Goal: Transaction & Acquisition: Purchase product/service

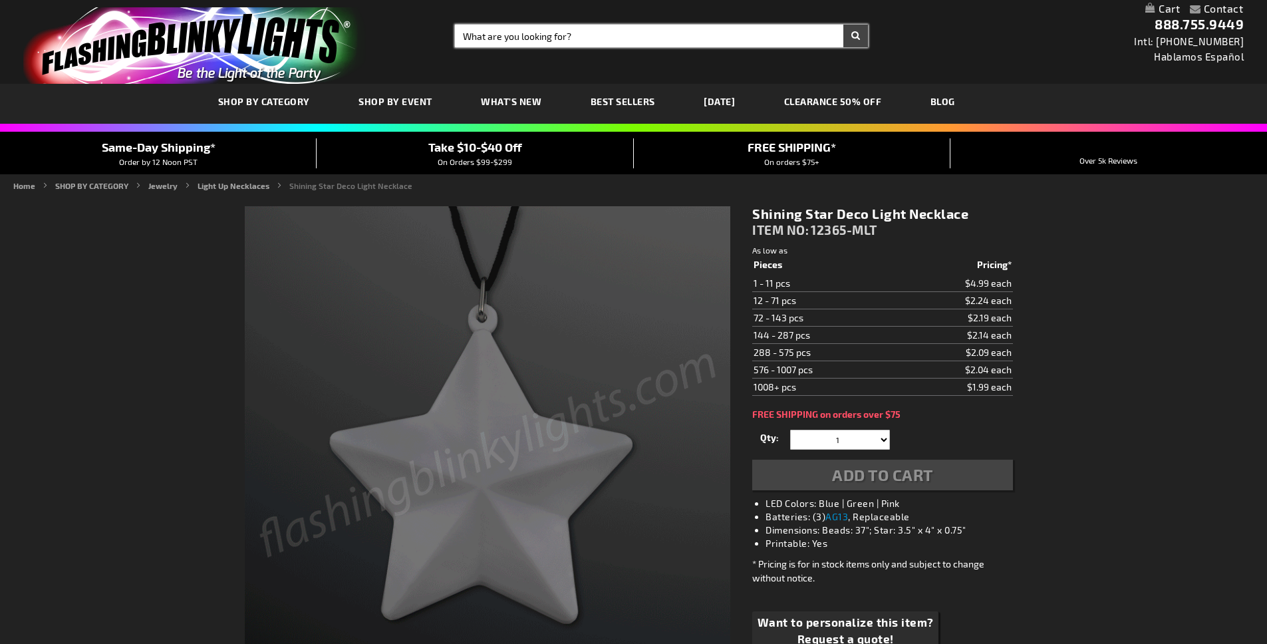
click at [550, 41] on input "Search" at bounding box center [661, 36] width 413 height 23
click at [549, 41] on input "Search" at bounding box center [661, 36] width 413 height 23
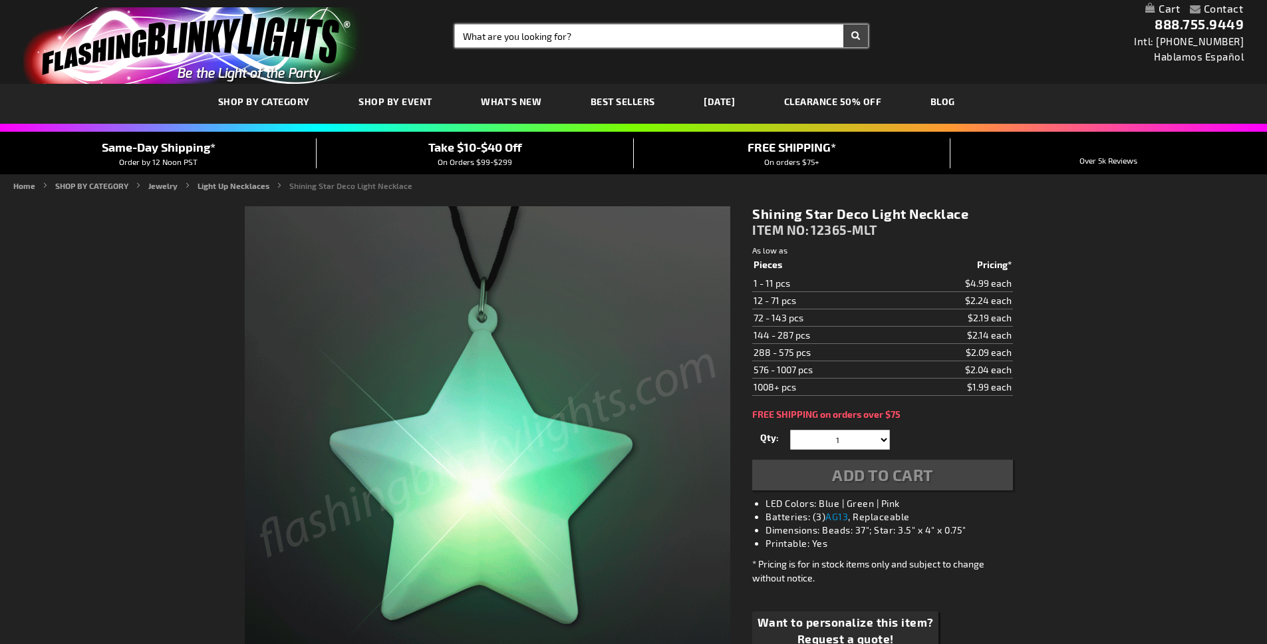
click at [549, 41] on input "Search" at bounding box center [661, 36] width 413 height 23
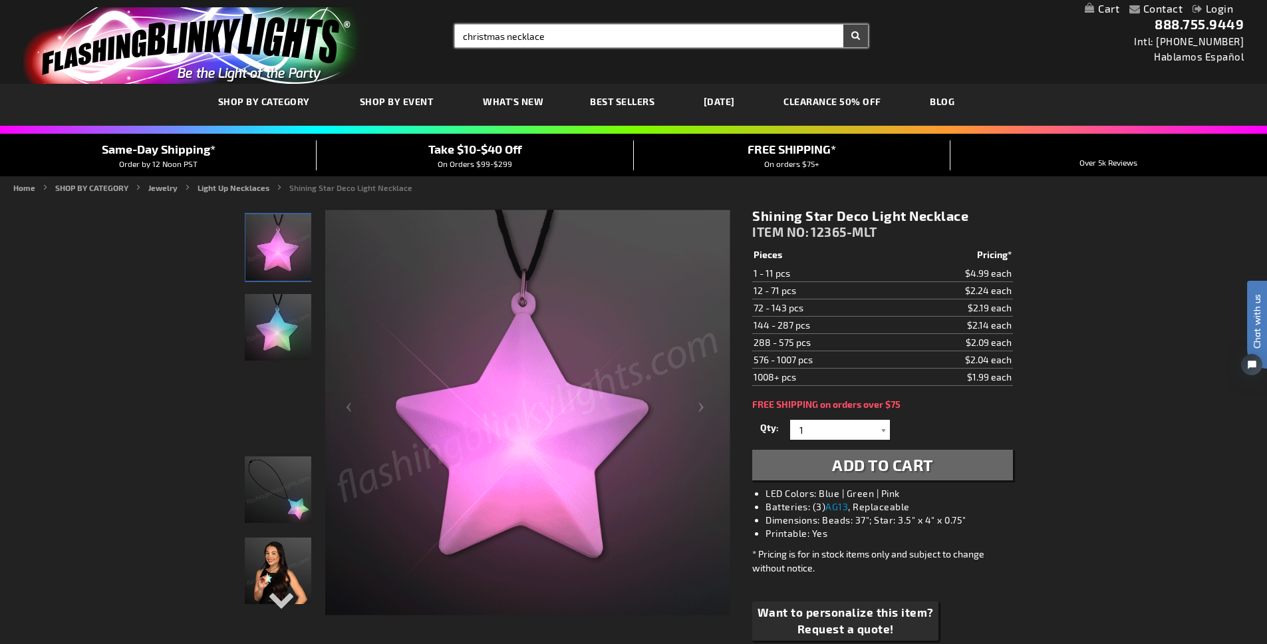
type input "christmas necklace"
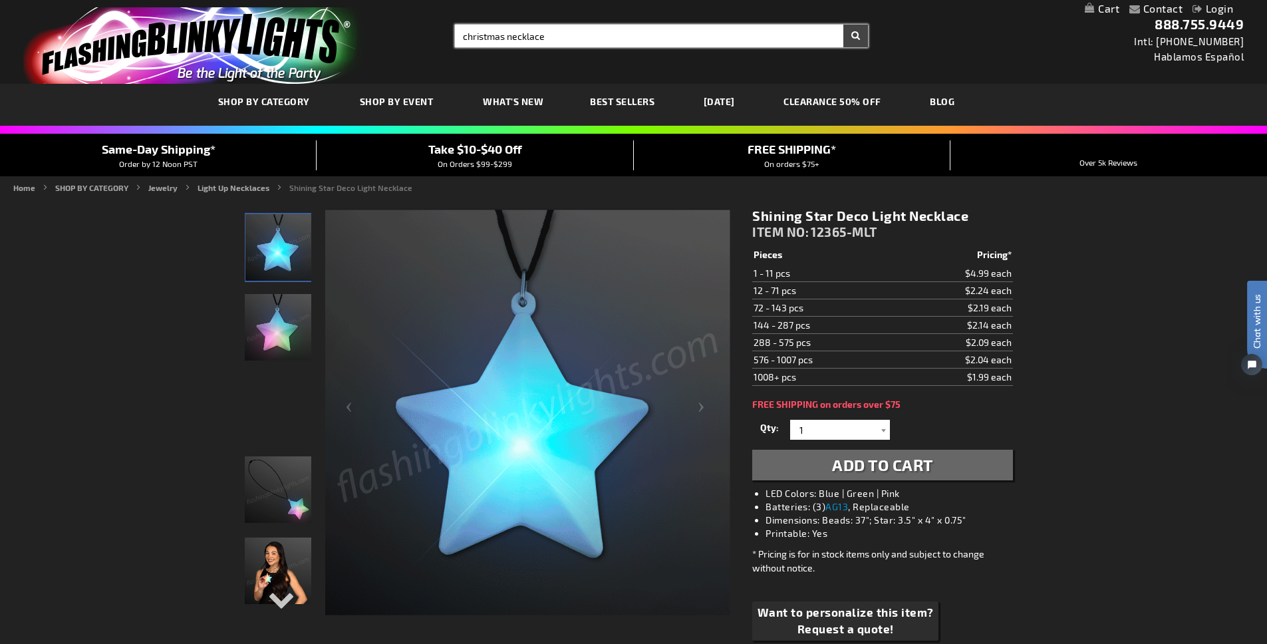
click at [843, 25] on button "Search" at bounding box center [855, 36] width 25 height 23
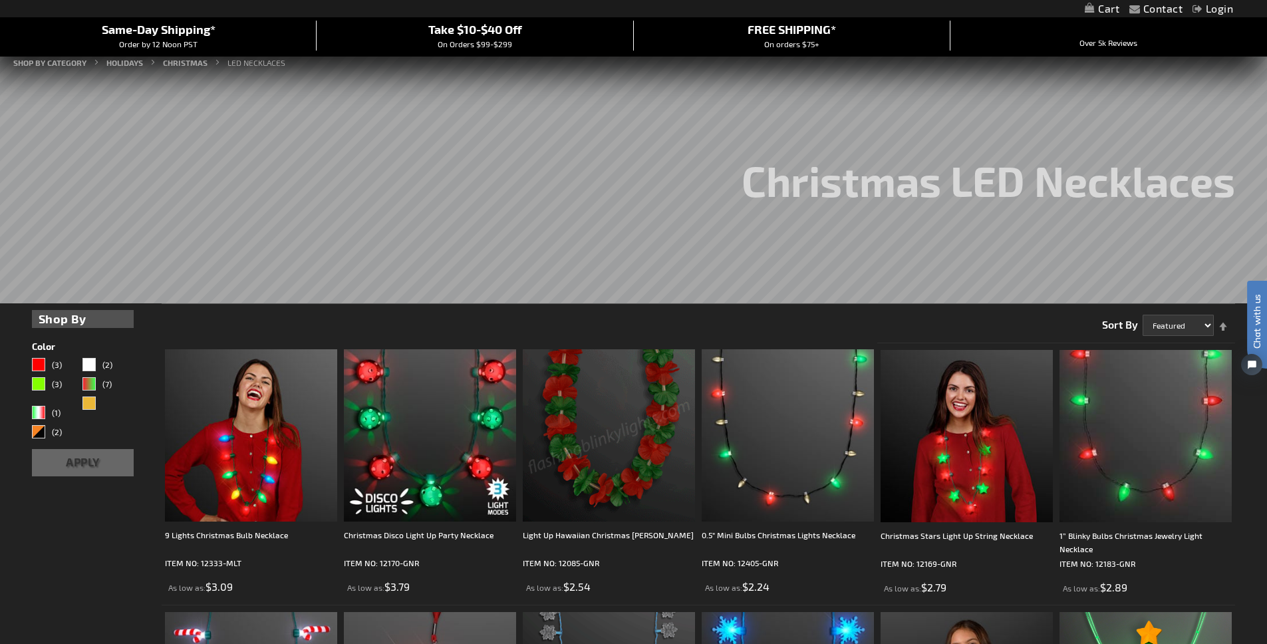
scroll to position [122, 0]
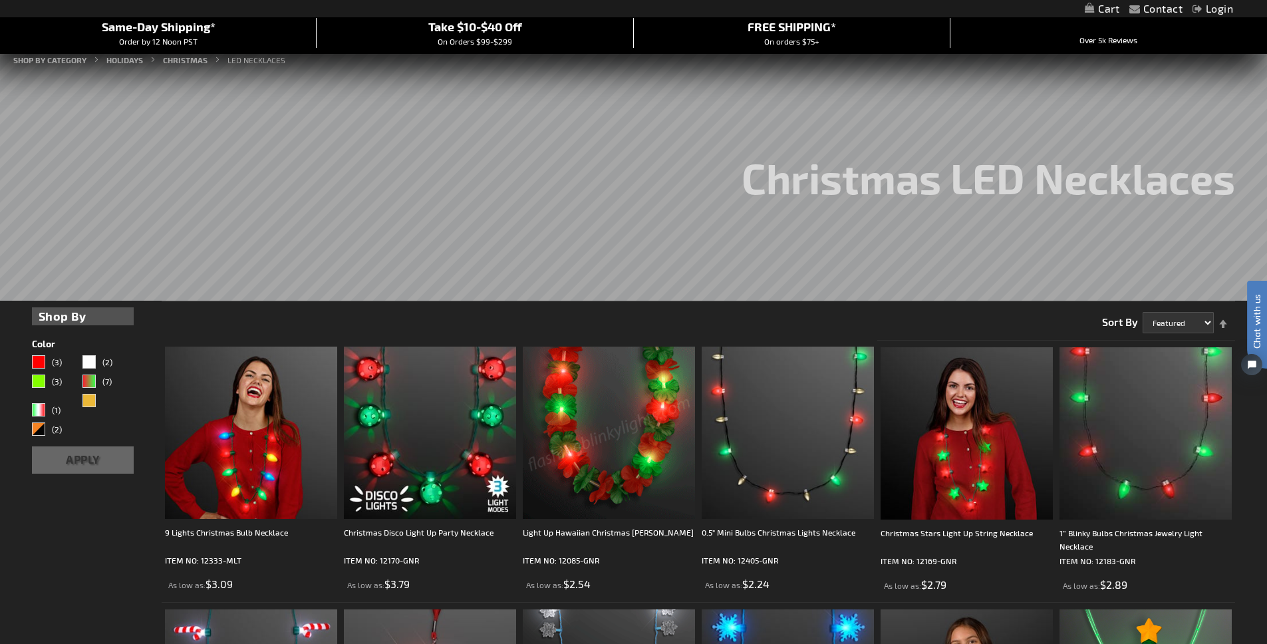
click at [90, 315] on strong "Shop By" at bounding box center [83, 316] width 89 height 18
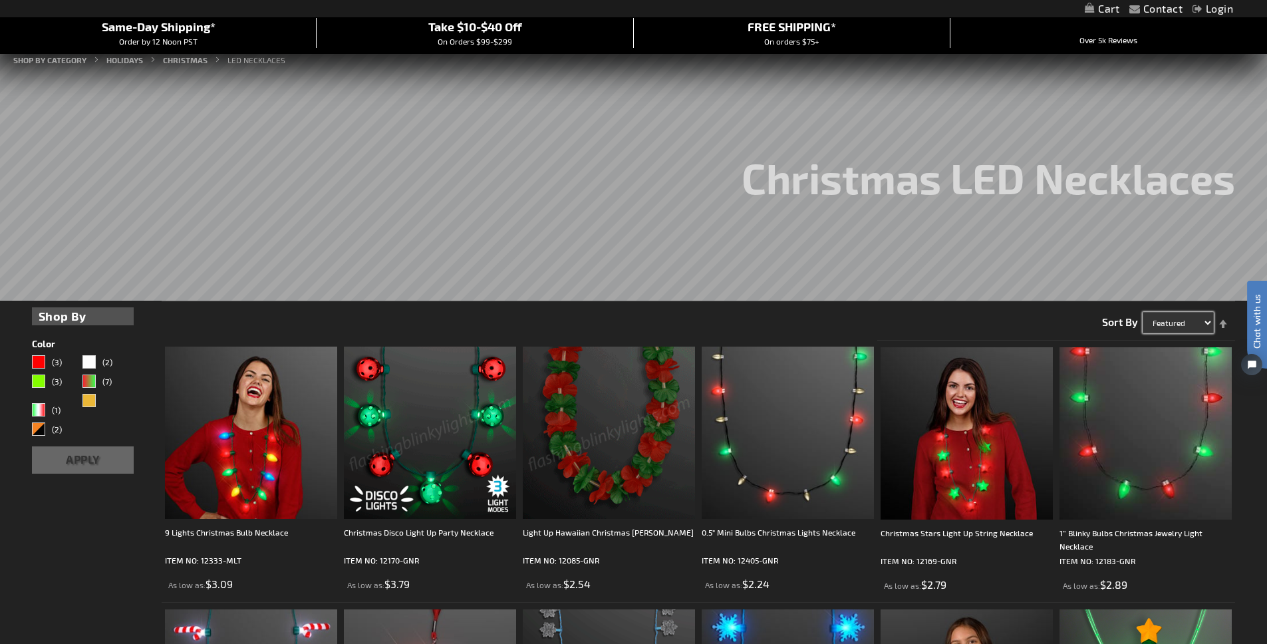
click at [1188, 322] on select "Featured Name Price Best Sellers" at bounding box center [1178, 322] width 71 height 21
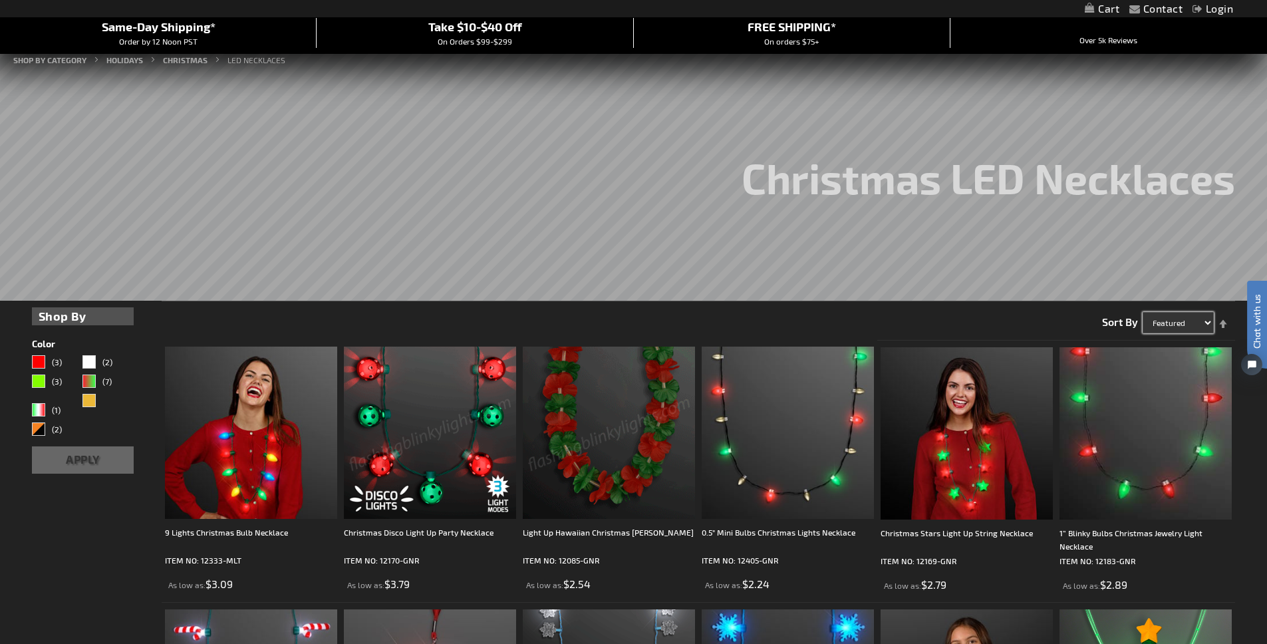
select select "price"
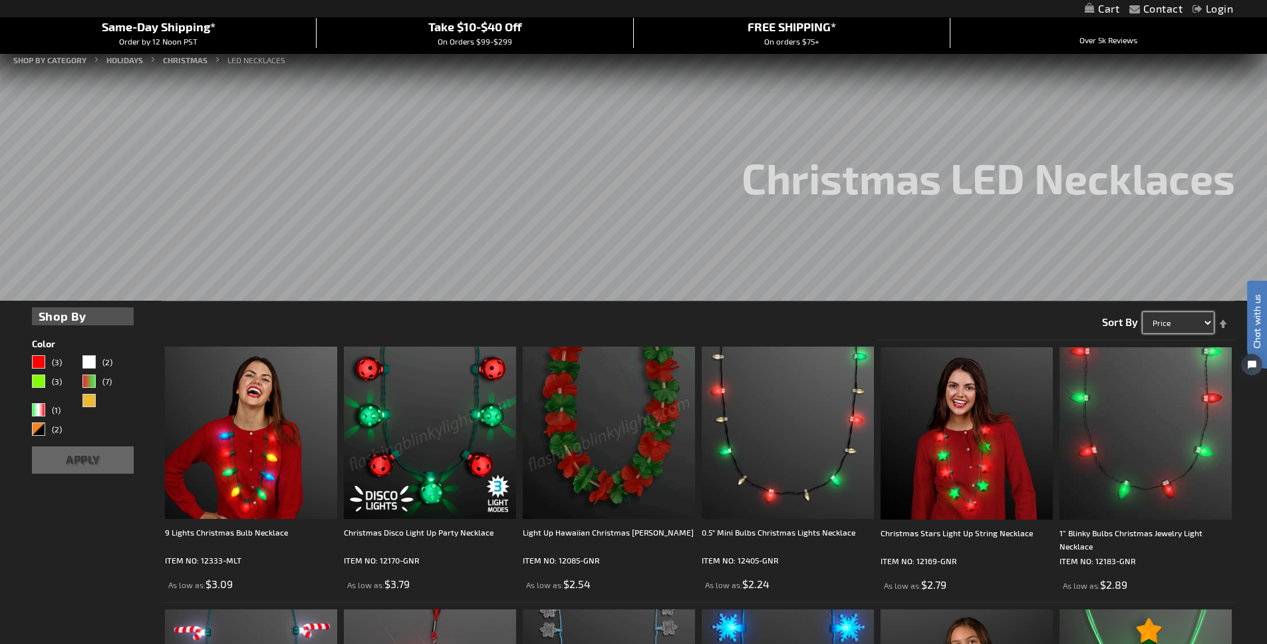
click at [1143, 312] on select "Featured Name Price Best Sellers" at bounding box center [1178, 322] width 71 height 21
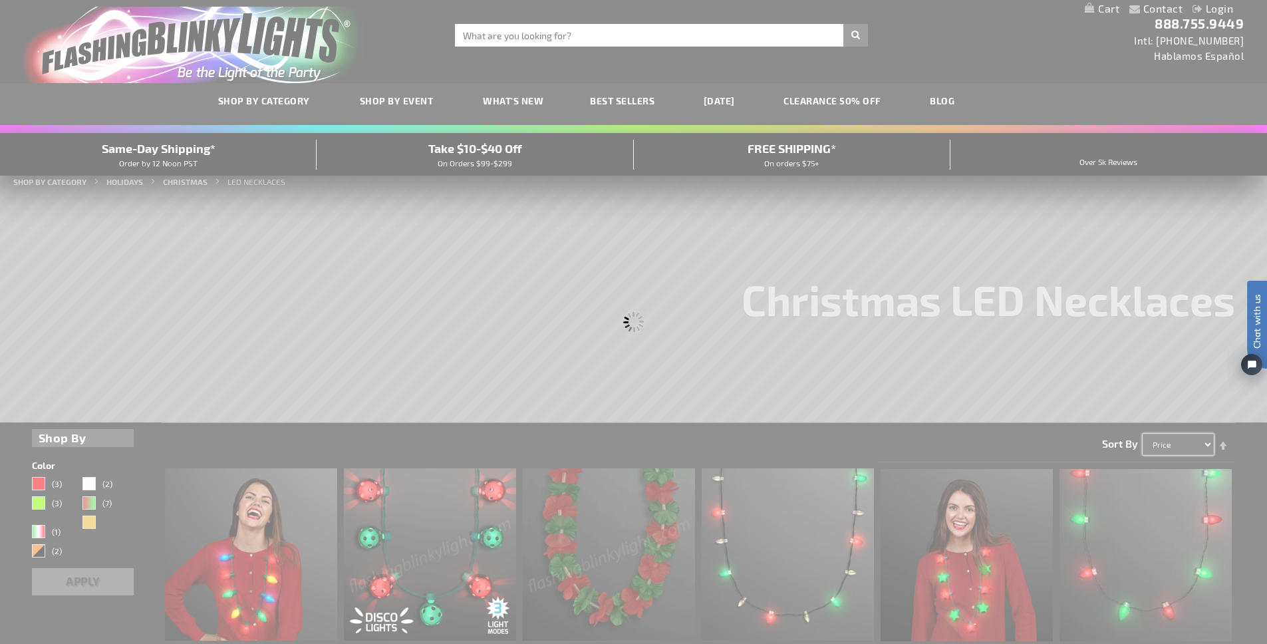
scroll to position [0, 0]
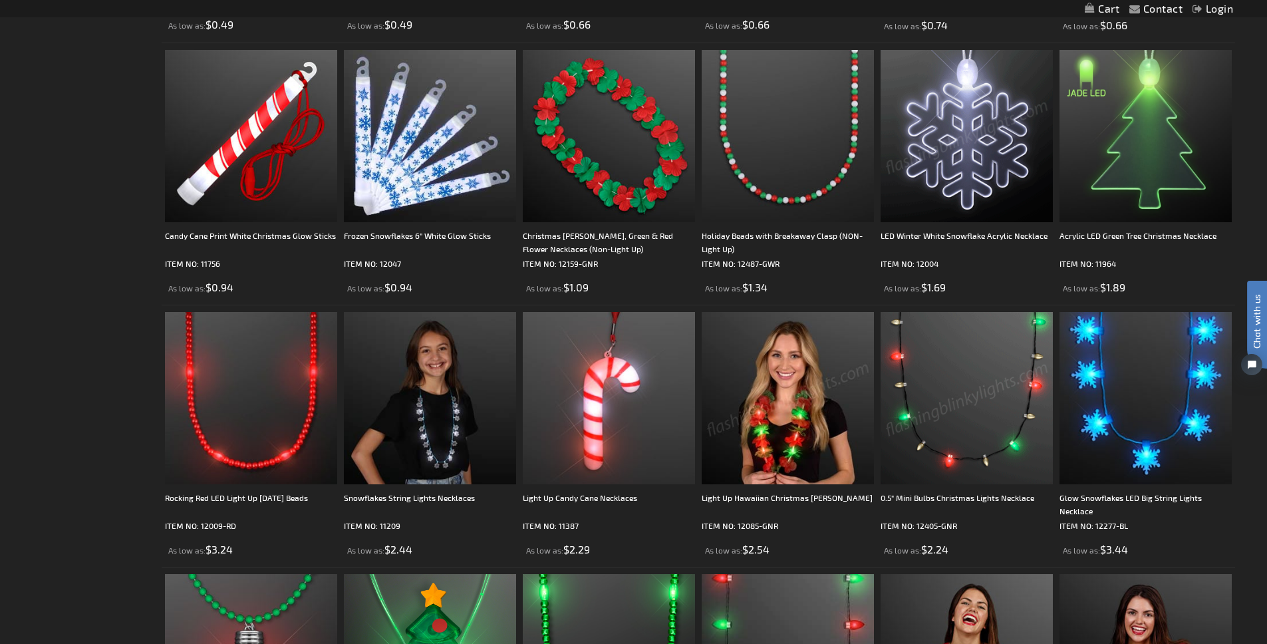
scroll to position [622, 0]
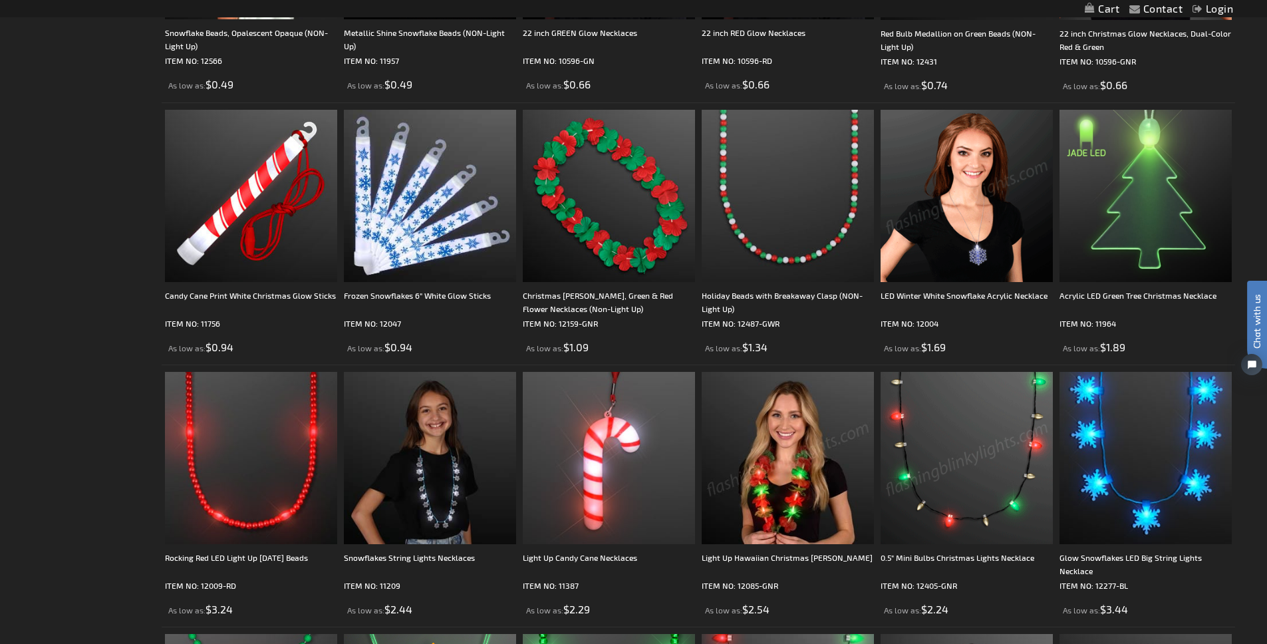
click at [987, 255] on img at bounding box center [967, 196] width 172 height 172
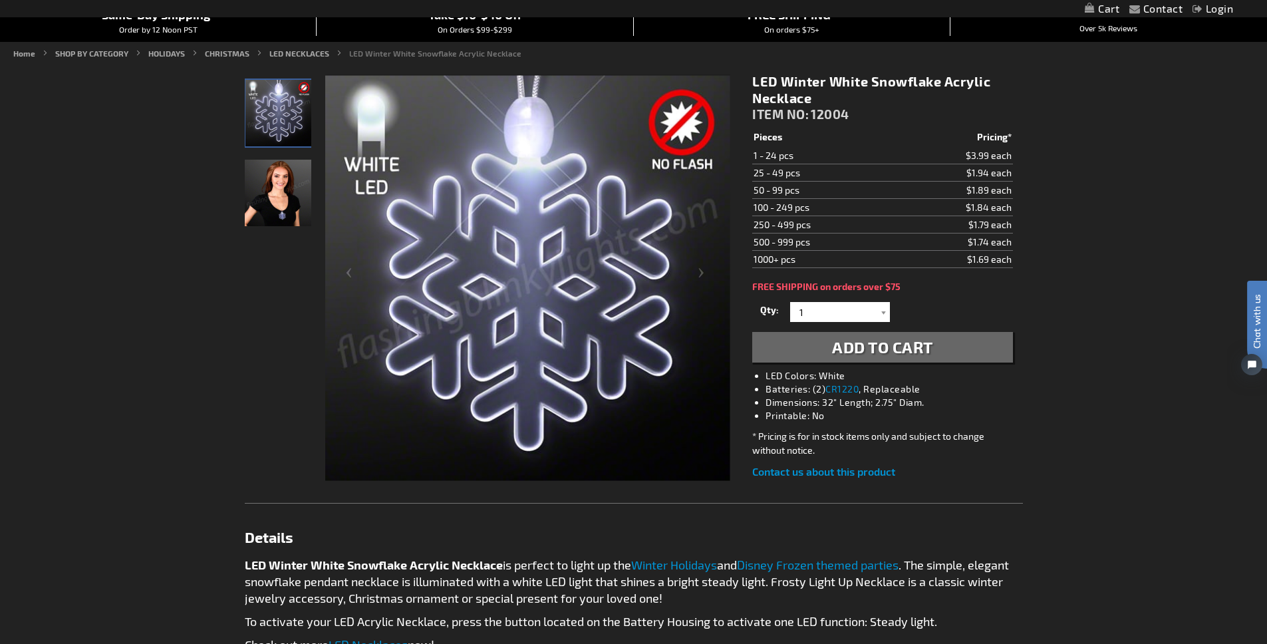
scroll to position [137, 0]
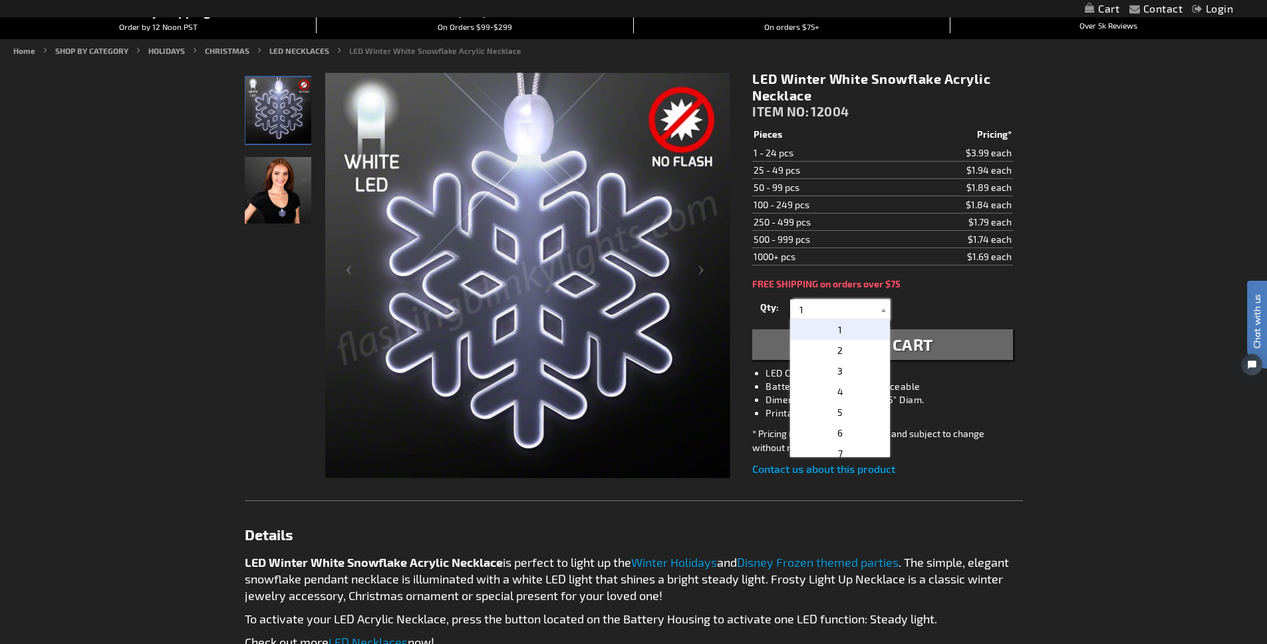
click at [863, 311] on input "1" at bounding box center [842, 309] width 96 height 20
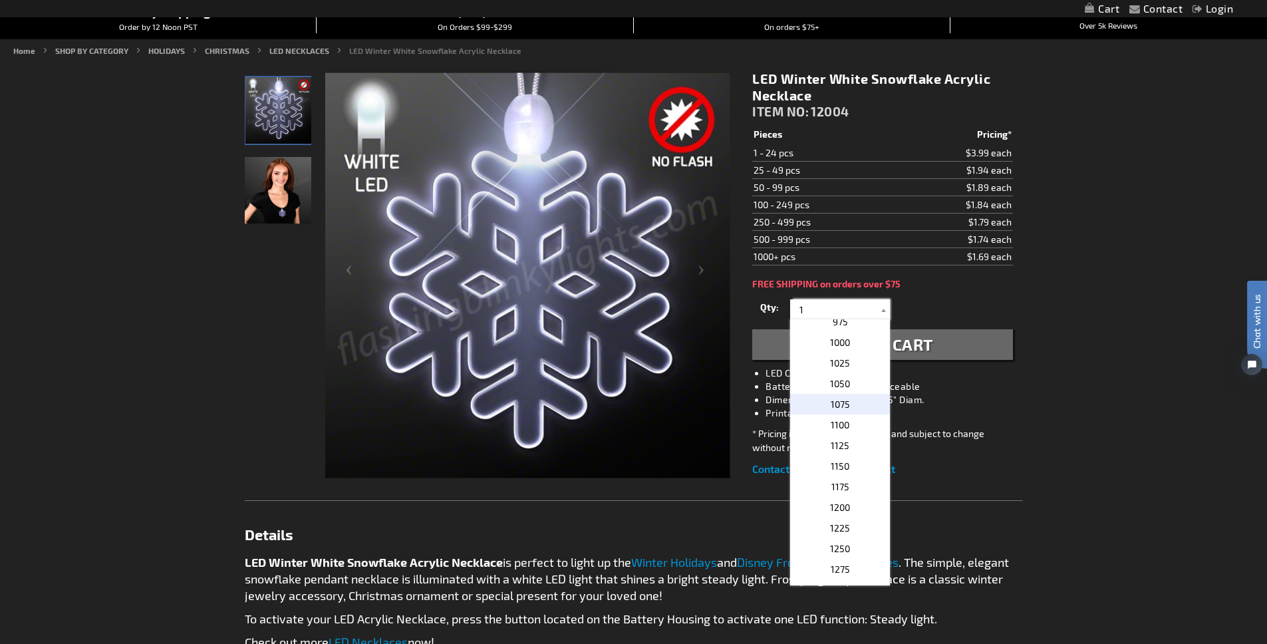
scroll to position [1287, 0]
click at [842, 340] on span "1000" at bounding box center [840, 341] width 20 height 11
type input "1000"
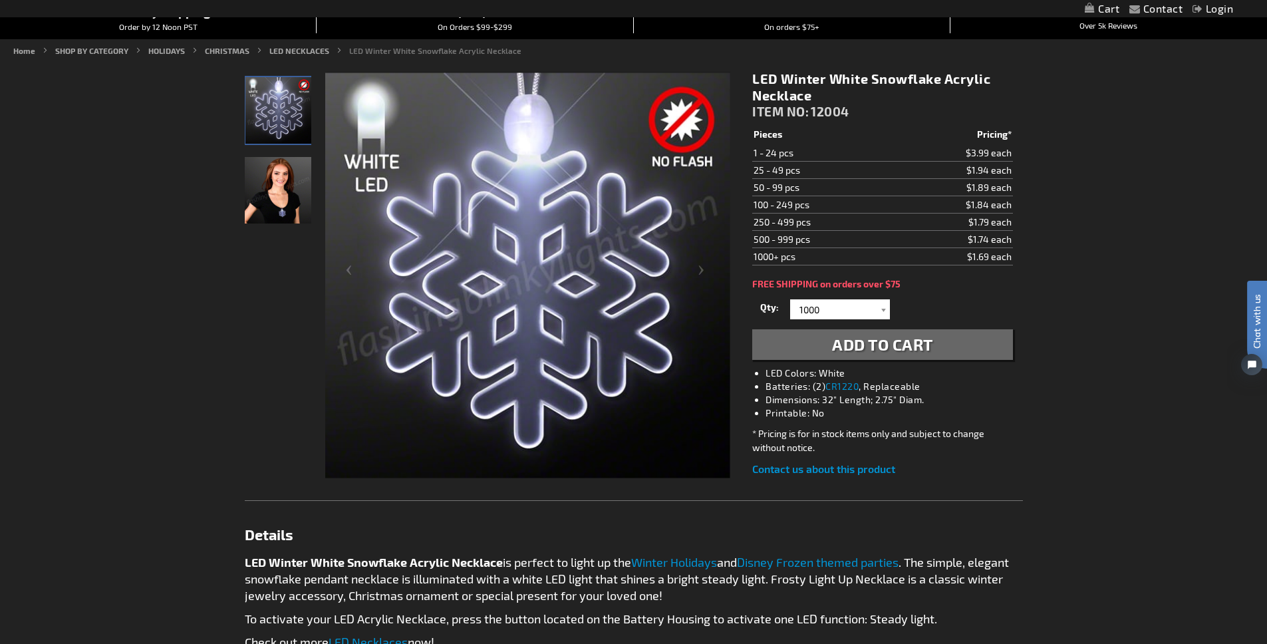
click at [858, 347] on span "Add to Cart" at bounding box center [882, 344] width 101 height 19
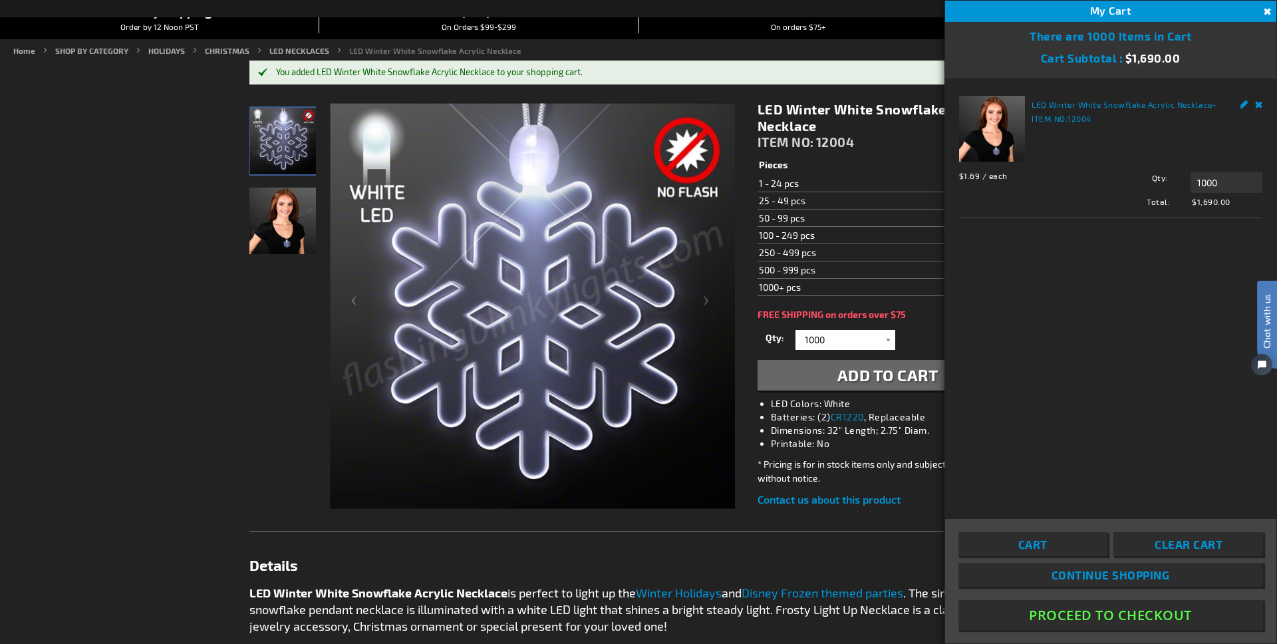
click at [1265, 11] on button "Close" at bounding box center [1266, 12] width 15 height 15
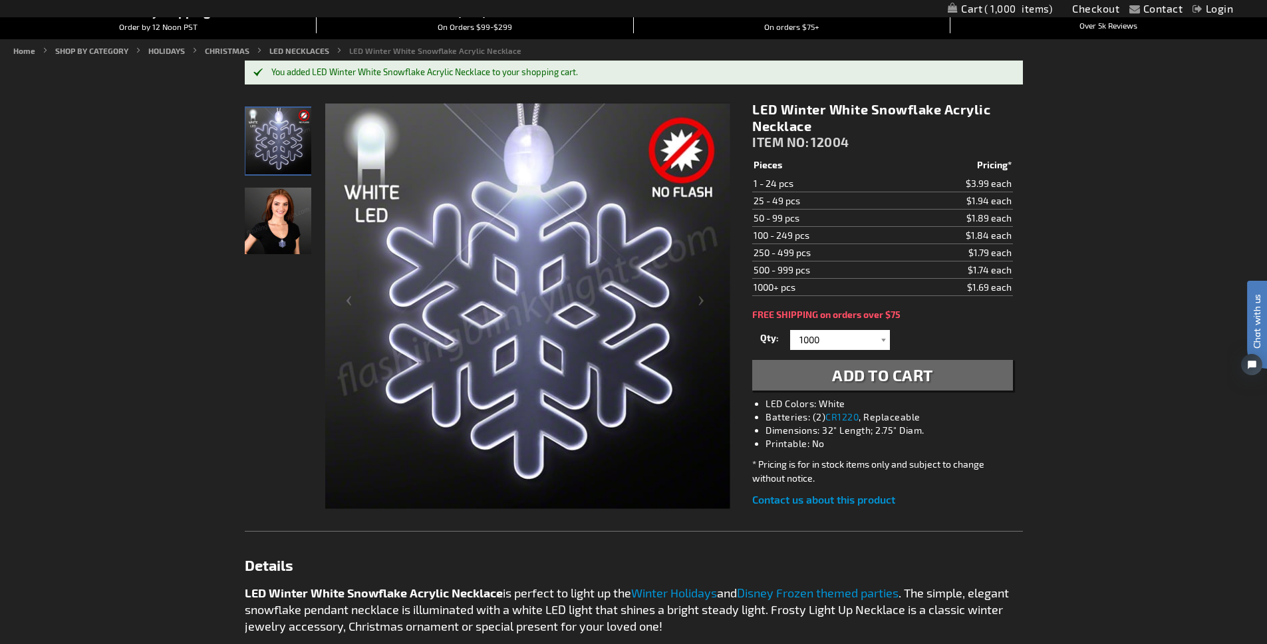
click at [1211, 10] on link "Login" at bounding box center [1213, 8] width 41 height 13
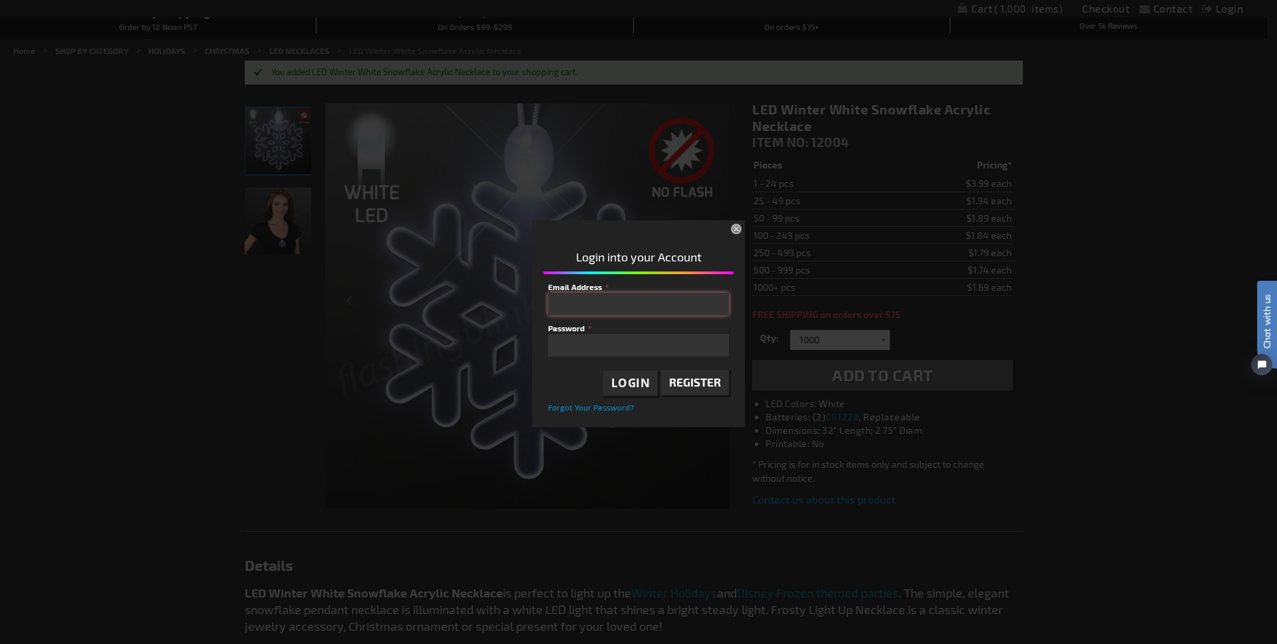
click at [567, 315] on input "Email Address" at bounding box center [638, 304] width 181 height 23
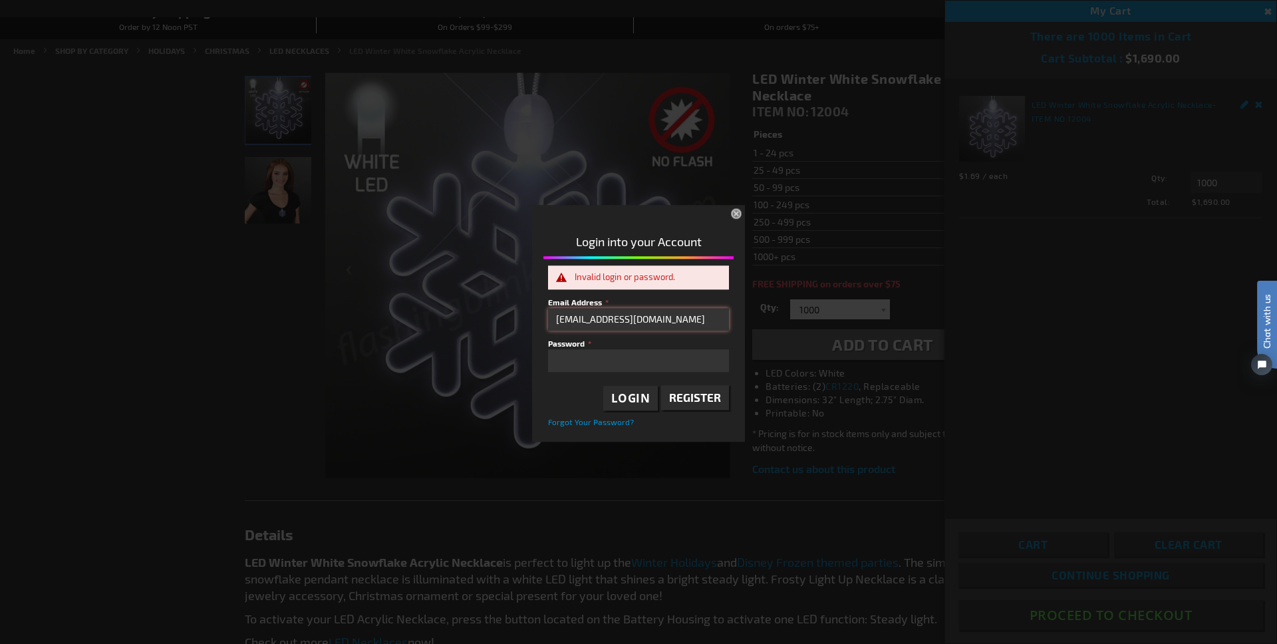
click at [611, 317] on input "jtg@next-mark.com" at bounding box center [638, 319] width 181 height 23
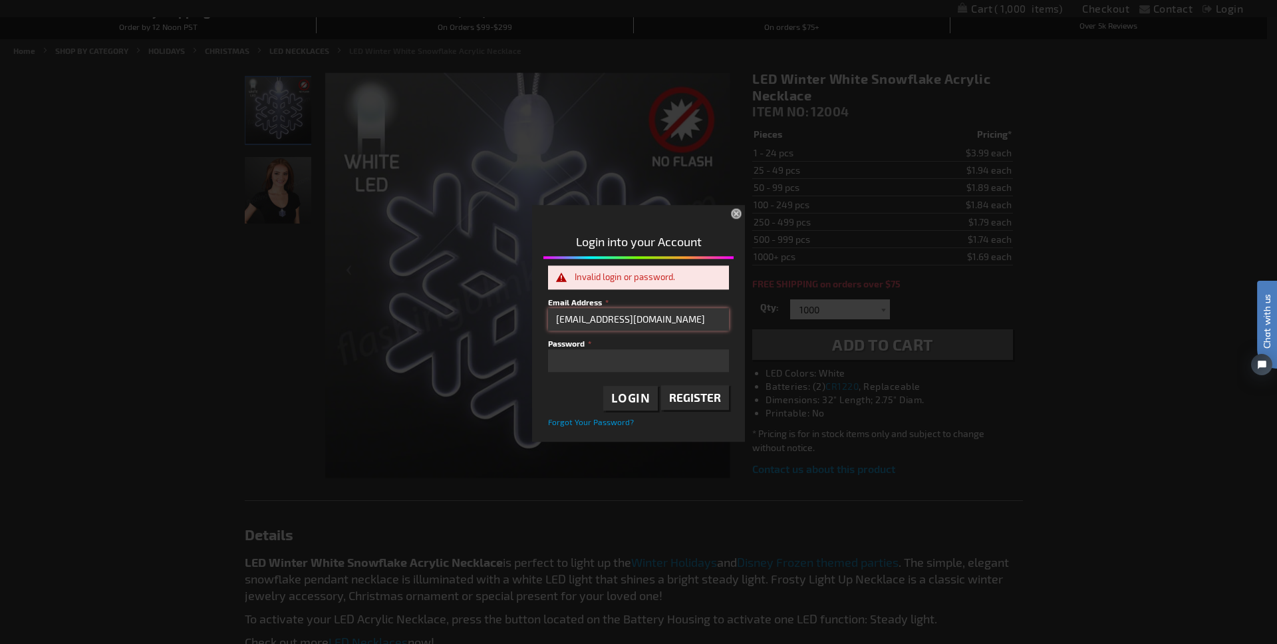
click at [611, 317] on input "jtg@next-mark.com" at bounding box center [638, 319] width 181 height 23
type input "josephgrano@next-mark.com"
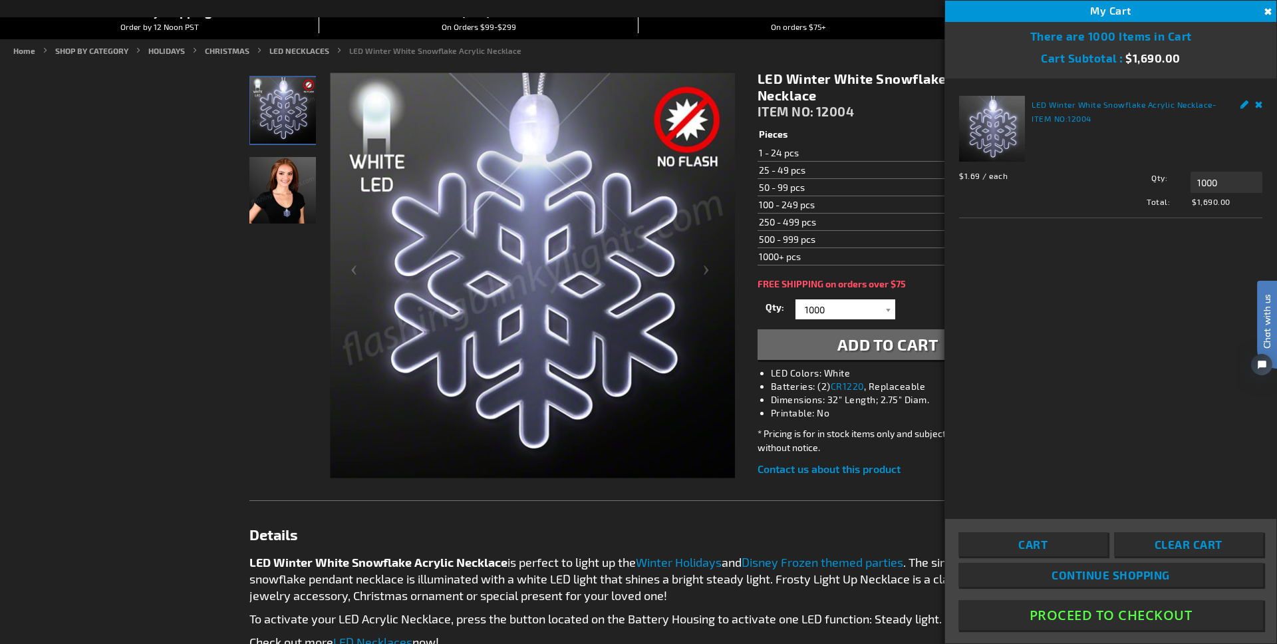
click at [1266, 7] on button "Close" at bounding box center [1266, 12] width 15 height 15
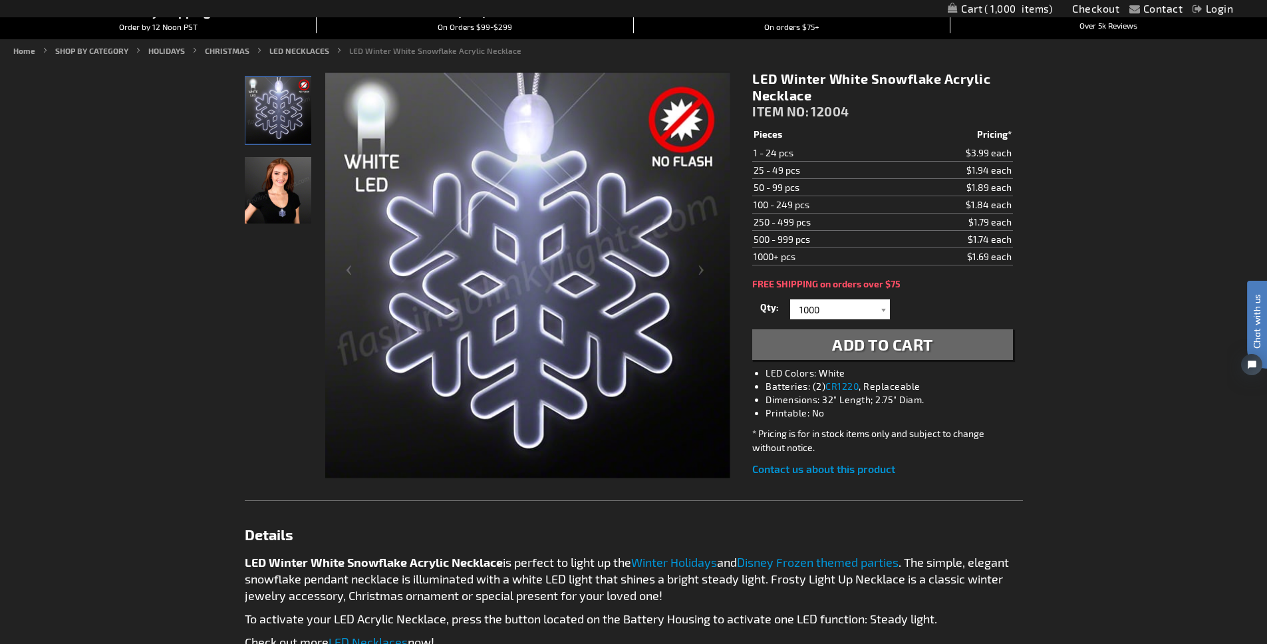
click at [1212, 11] on link "Login" at bounding box center [1213, 8] width 41 height 13
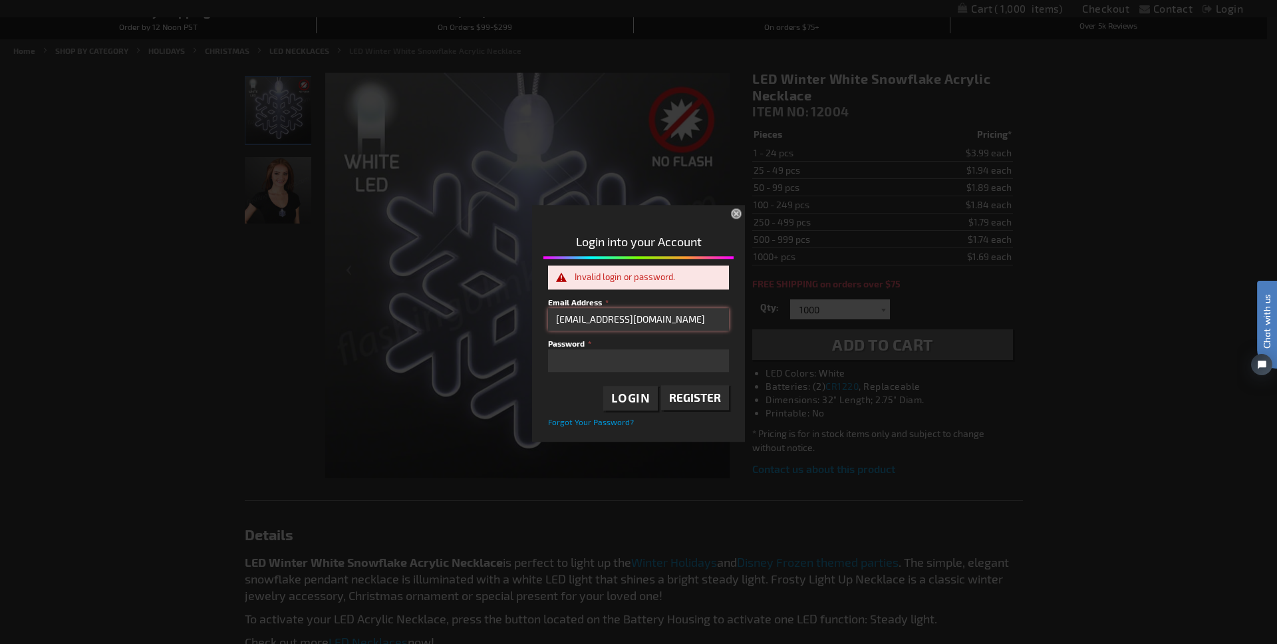
click at [587, 327] on input "josephgrano@next-mark.com" at bounding box center [638, 319] width 181 height 23
click at [586, 327] on input "josephgrano@next-mark.com" at bounding box center [638, 319] width 181 height 23
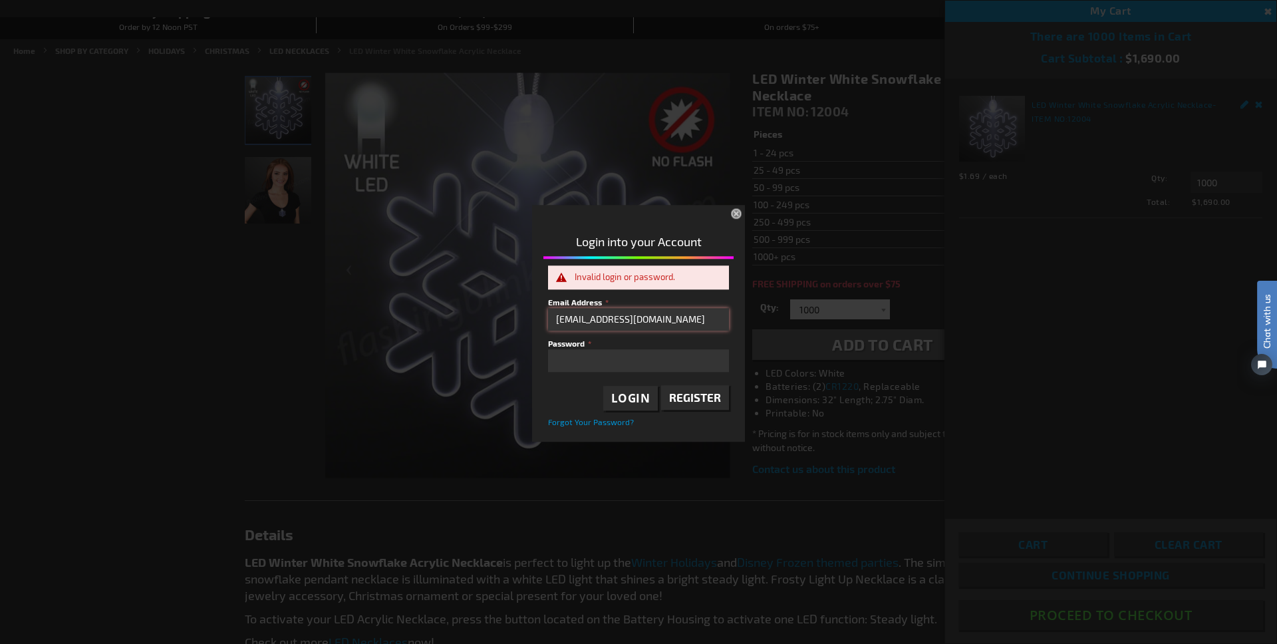
click at [626, 321] on input "josephgrano@next-mark.com" at bounding box center [638, 319] width 181 height 23
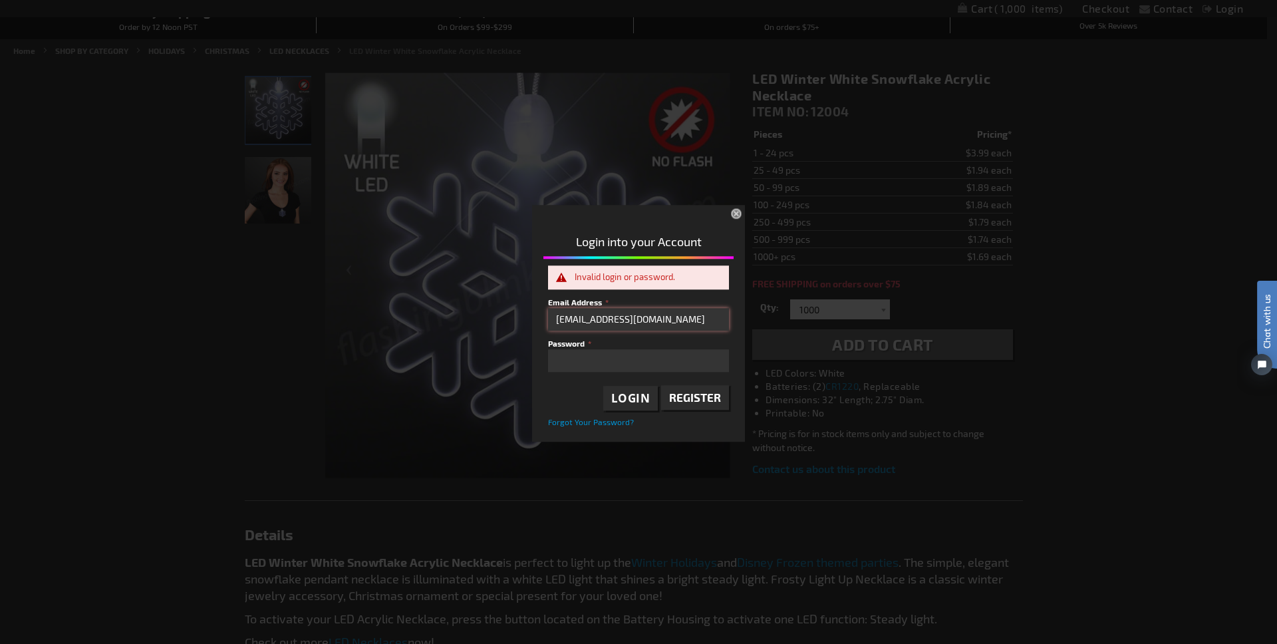
click at [626, 321] on input "josephgrano@next-mark.com" at bounding box center [638, 319] width 181 height 23
type input "jtg@next-mark.com"
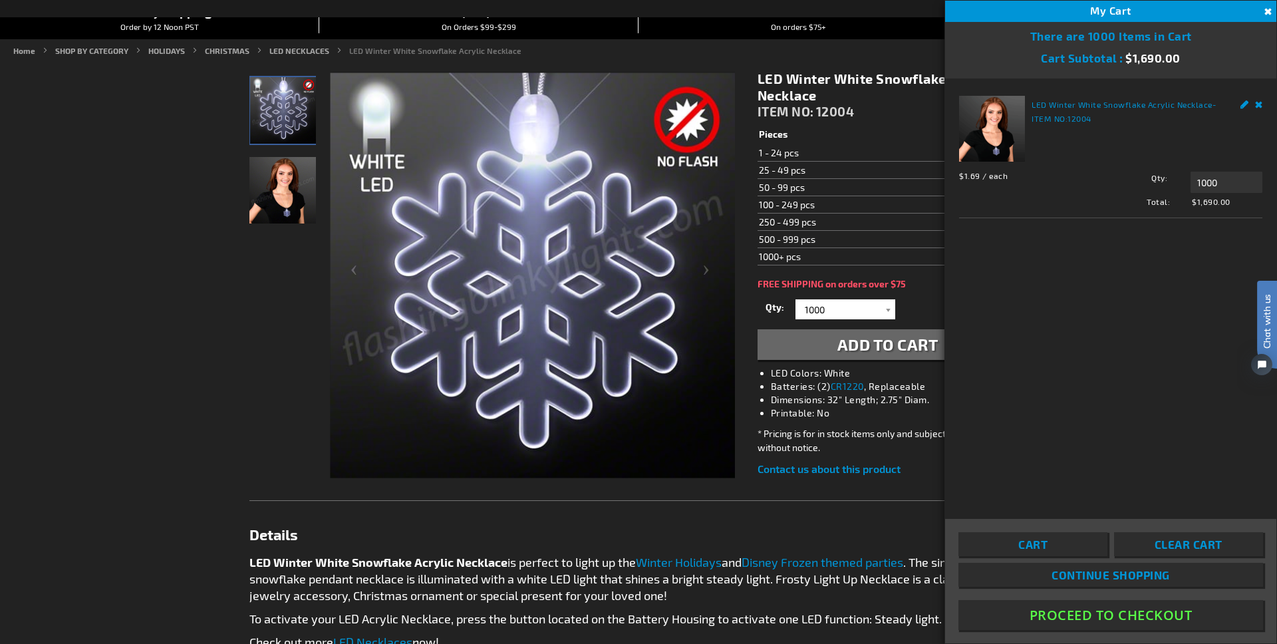
click at [1094, 618] on button "Proceed To Checkout" at bounding box center [1110, 615] width 305 height 30
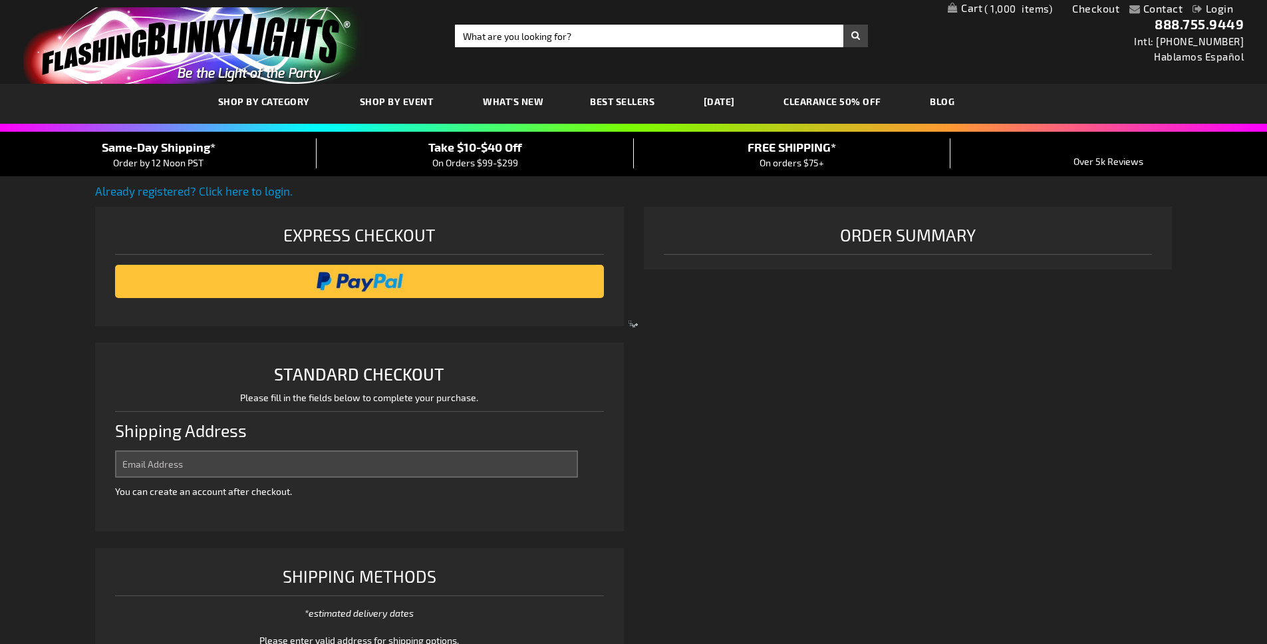
select select "US"
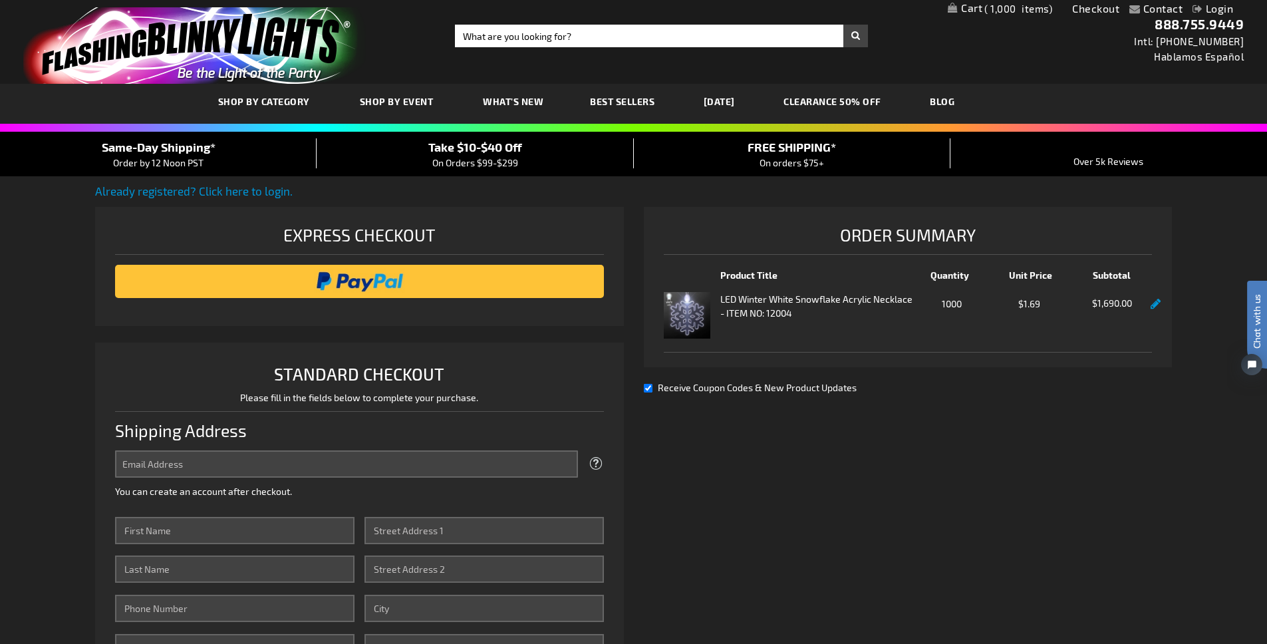
click at [1204, 9] on link "Login" at bounding box center [1213, 8] width 41 height 13
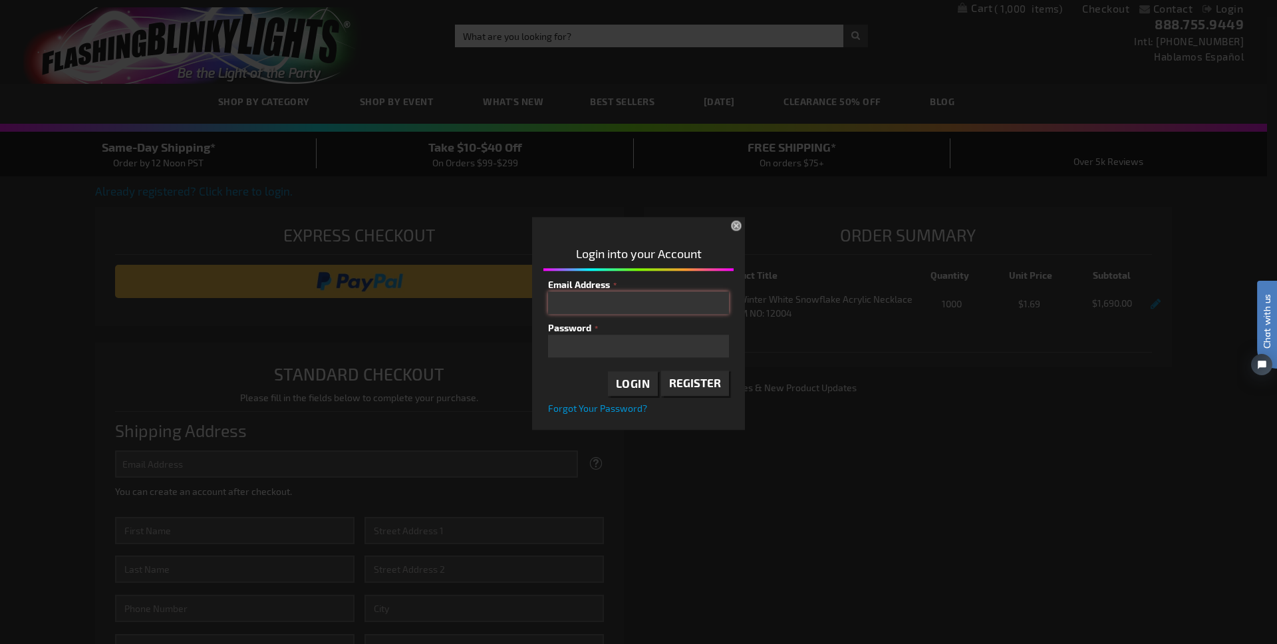
click at [604, 309] on input "Email Address" at bounding box center [638, 302] width 181 height 23
type input "josephgrano@next-mark.com"
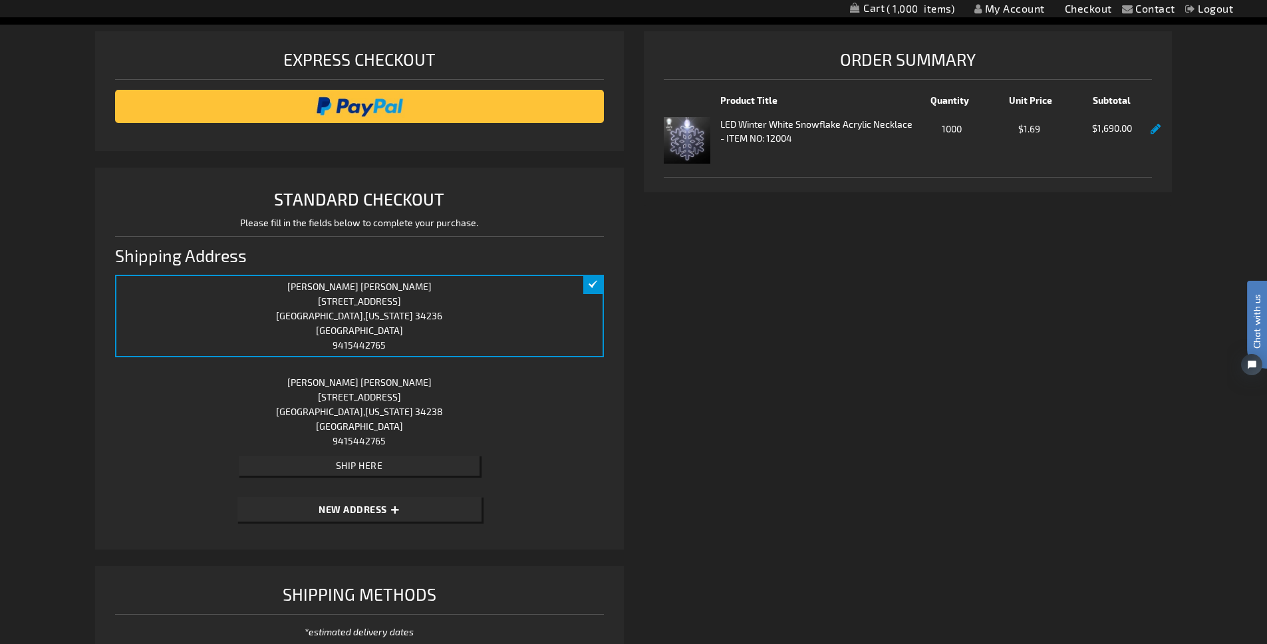
scroll to position [396, 0]
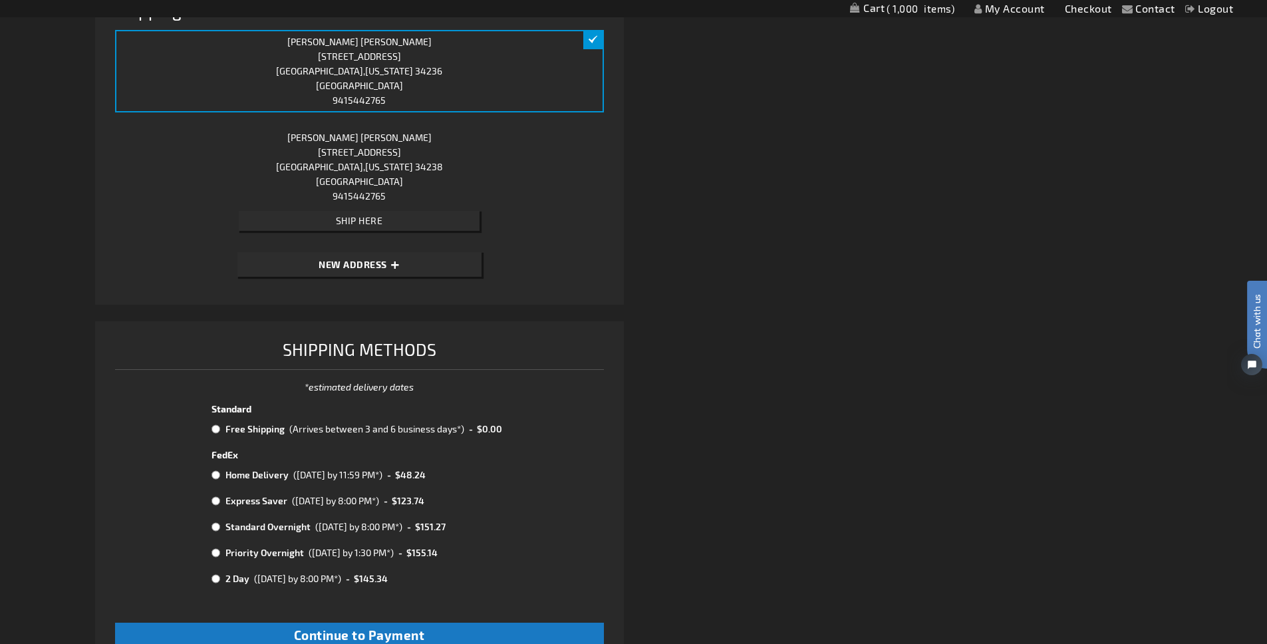
click at [402, 424] on div "(Arrives between 3 and 6 business days*)" at bounding box center [376, 429] width 175 height 14
radio input "true"
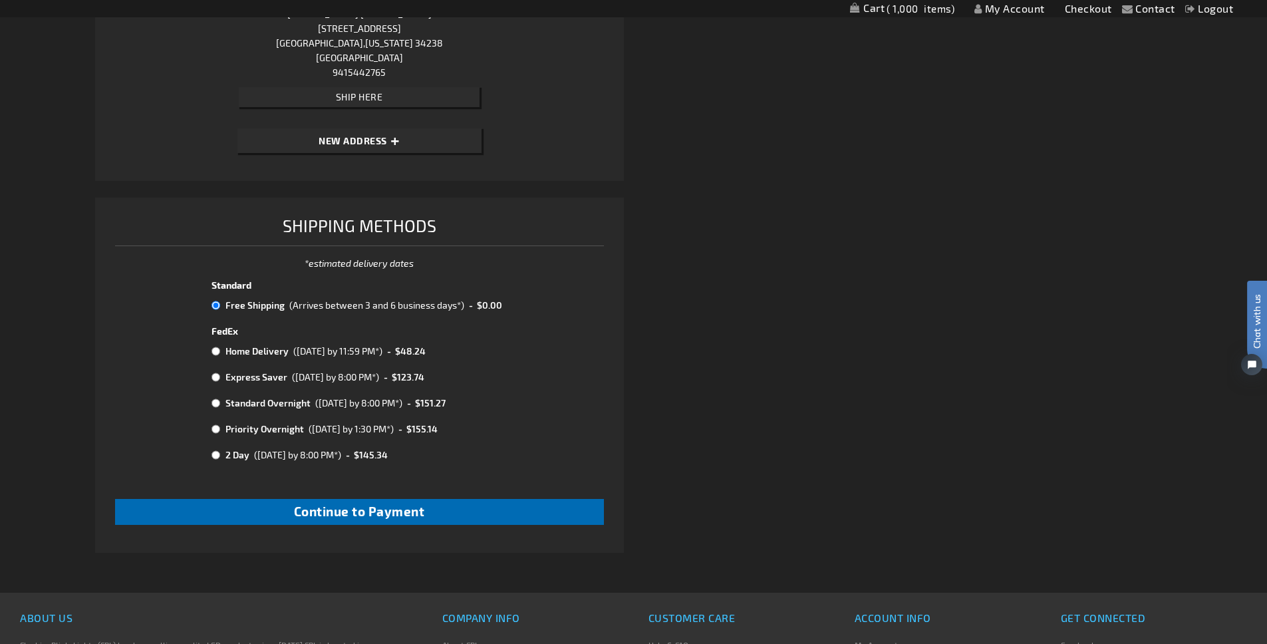
scroll to position [521, 0]
click at [401, 507] on span "Continue to Payment" at bounding box center [359, 510] width 131 height 15
checkbox input "true"
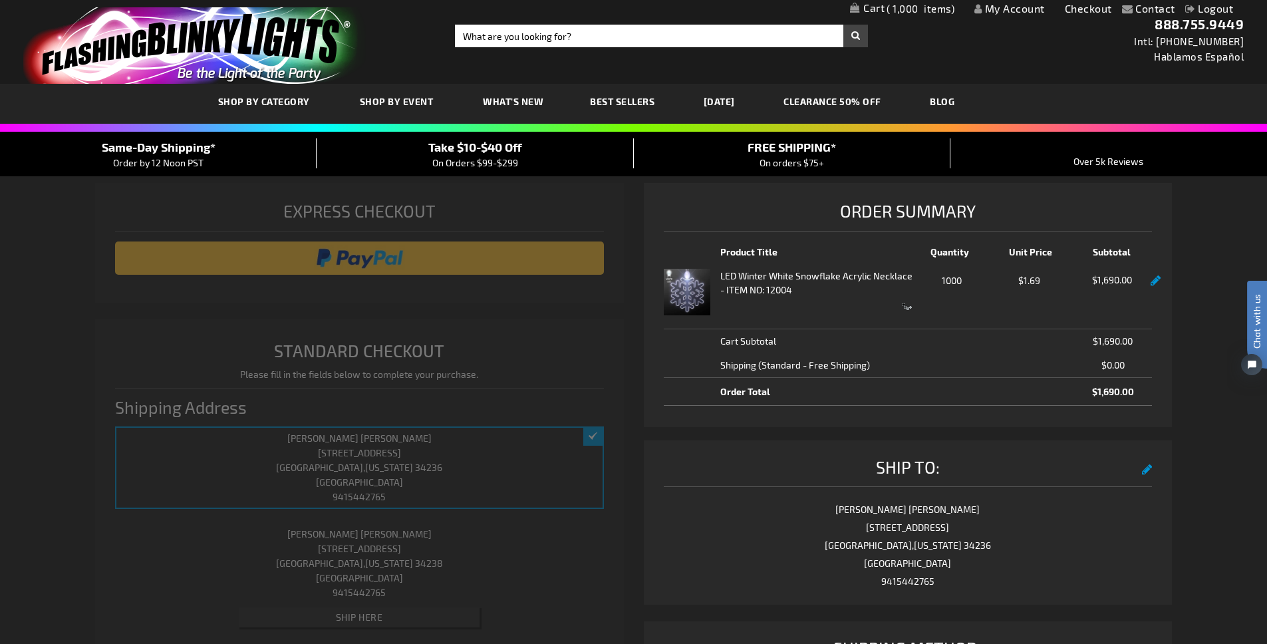
select select "8a3033374c7f13c91ec9ab4a6d5d16dc6c3ee681"
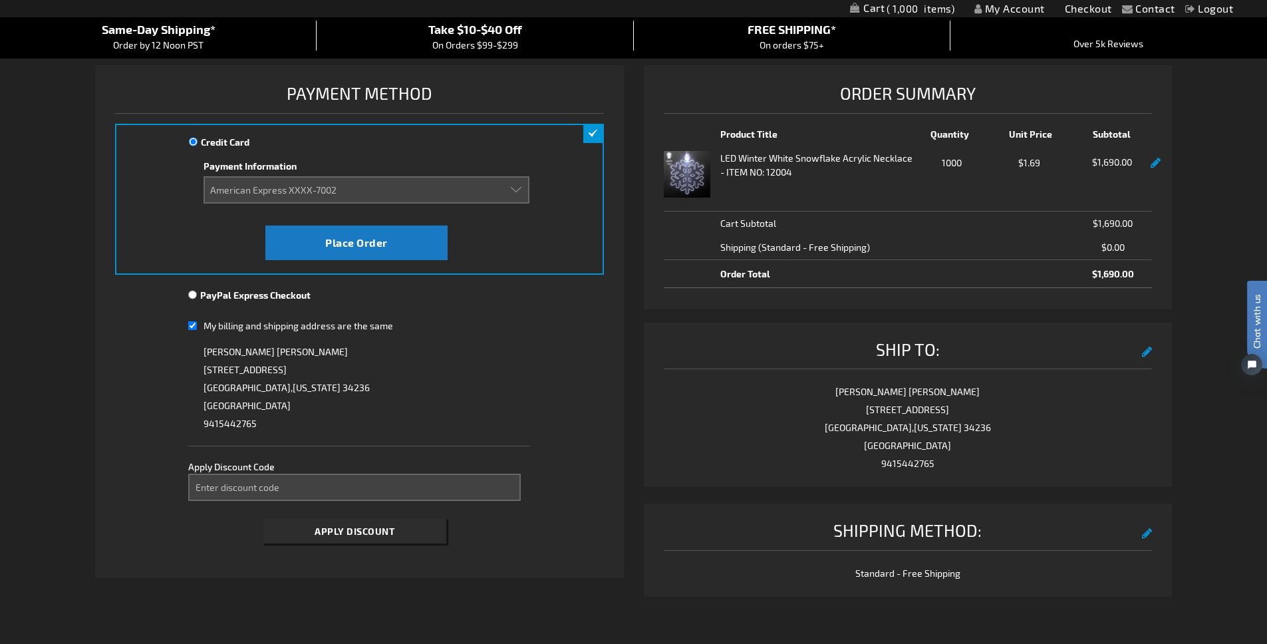
scroll to position [114, 0]
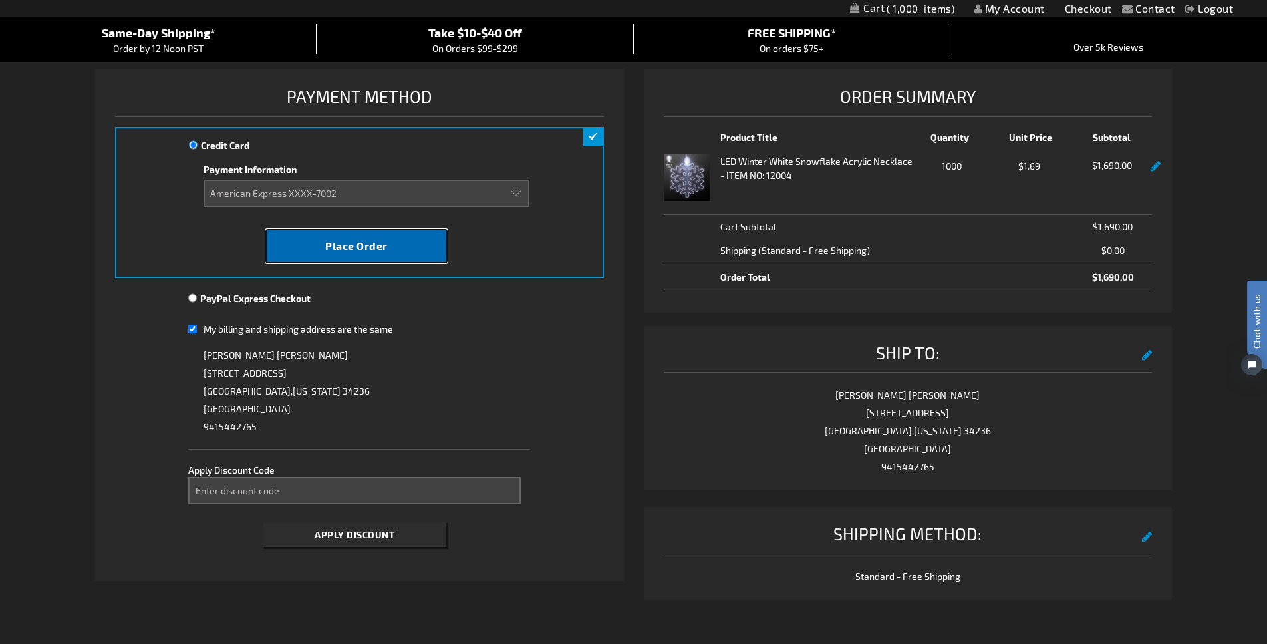
click at [374, 251] on span "Place Order" at bounding box center [356, 245] width 63 height 13
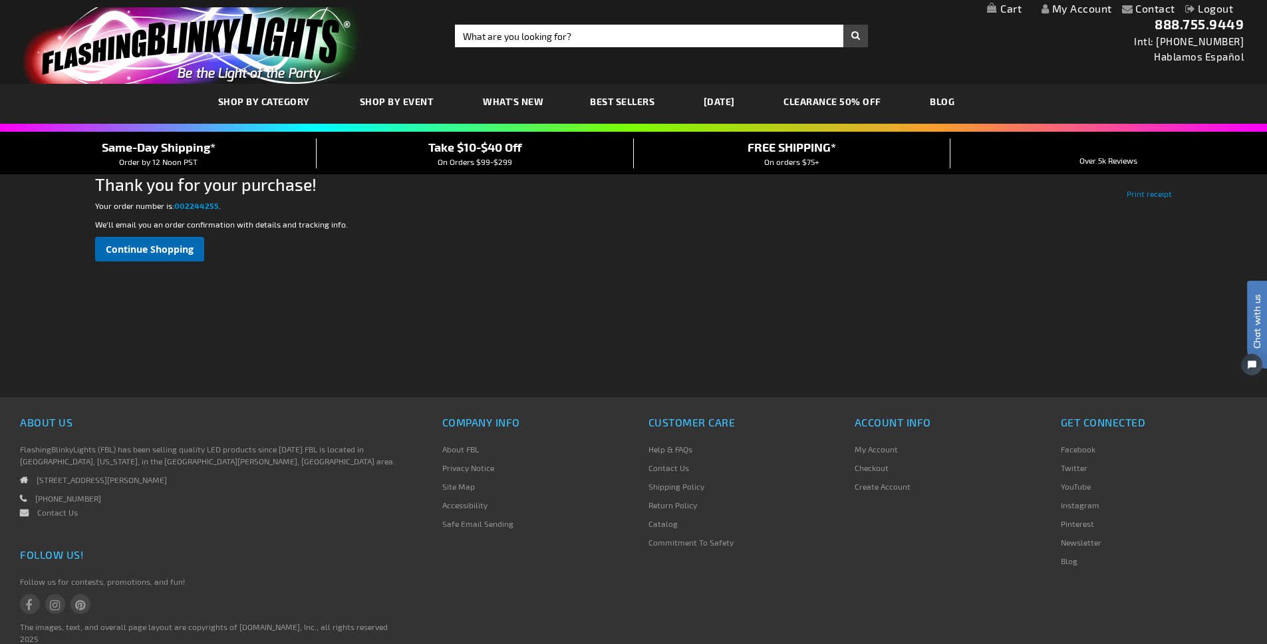
click at [123, 247] on span "Continue Shopping" at bounding box center [150, 249] width 88 height 13
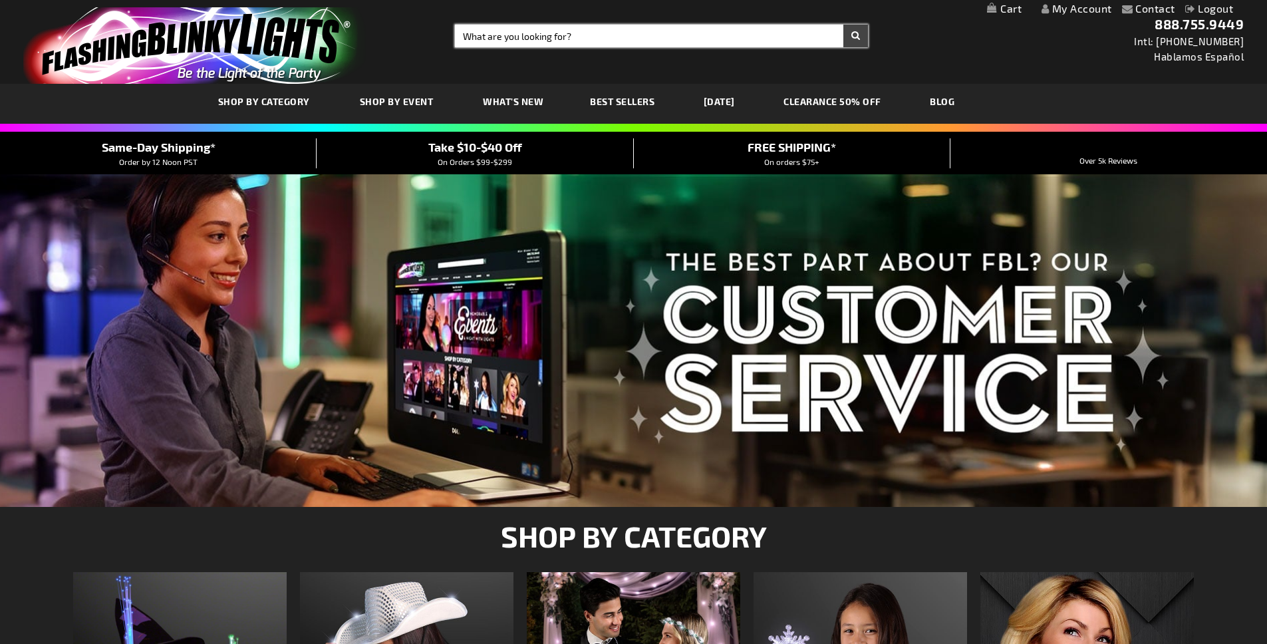
click at [563, 32] on input "Search" at bounding box center [661, 36] width 413 height 23
type input "art pin"
click at [843, 25] on button "Search" at bounding box center [855, 36] width 25 height 23
